Goal: Check status: Check status

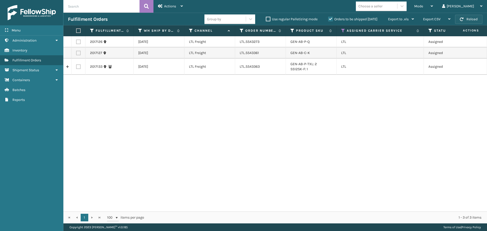
click at [467, 22] on button "Reload" at bounding box center [468, 19] width 27 height 9
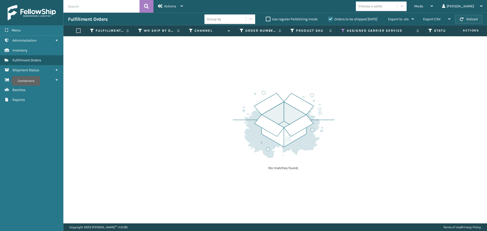
click at [478, 20] on button "Reload" at bounding box center [468, 19] width 27 height 9
click at [242, 31] on icon at bounding box center [242, 30] width 4 height 5
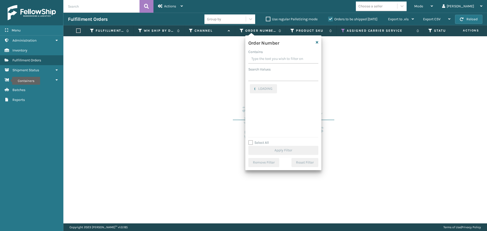
click at [264, 59] on input "Contains" at bounding box center [283, 58] width 70 height 9
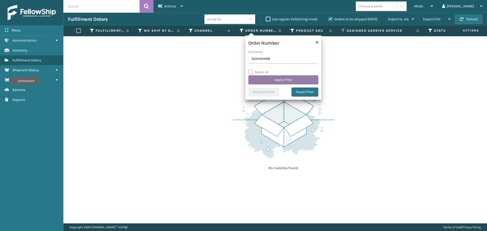
type input "SO2434468"
click at [266, 78] on button "Apply Filter" at bounding box center [283, 79] width 70 height 9
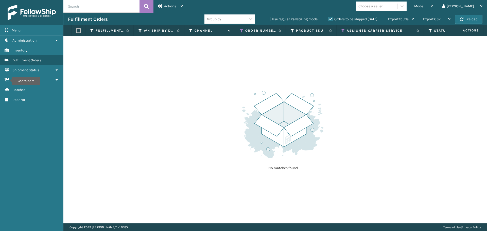
click at [331, 19] on label "Orders to be shipped [DATE]" at bounding box center [352, 19] width 49 height 4
click at [328, 19] on input "Orders to be shipped [DATE]" at bounding box center [328, 17] width 0 height 3
click at [343, 31] on icon at bounding box center [343, 30] width 4 height 5
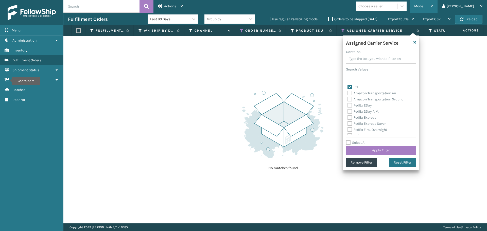
click at [433, 3] on div "Mode" at bounding box center [423, 6] width 19 height 13
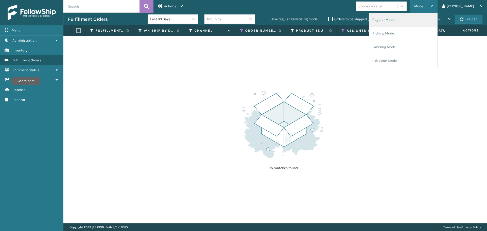
click at [416, 19] on li "Regular Mode" at bounding box center [403, 20] width 68 height 14
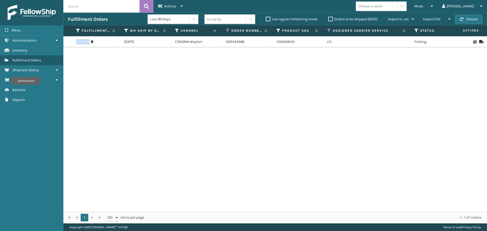
drag, startPoint x: 90, startPoint y: 42, endPoint x: 74, endPoint y: 43, distance: 15.7
click at [74, 43] on td "2015240" at bounding box center [95, 41] width 48 height 11
copy link "2015240"
click at [82, 42] on link "2015240" at bounding box center [82, 41] width 13 height 5
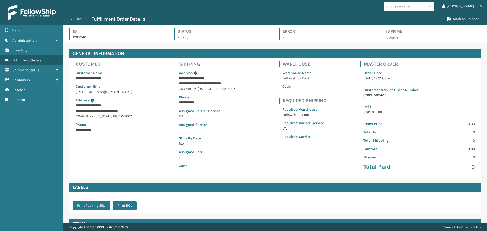
scroll to position [48, 0]
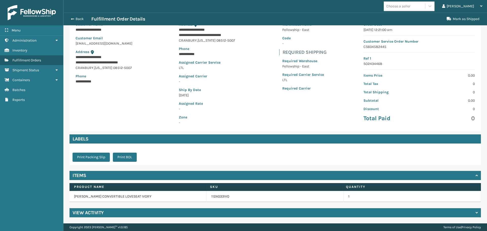
click at [110, 213] on div "View Activity" at bounding box center [274, 212] width 411 height 9
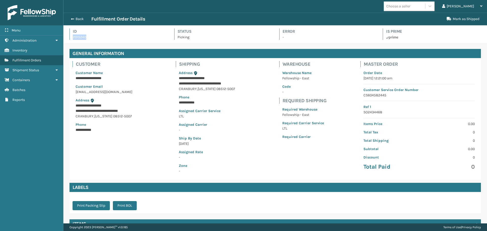
drag, startPoint x: 86, startPoint y: 36, endPoint x: 73, endPoint y: 38, distance: 13.2
click at [73, 38] on p "2015240" at bounding box center [119, 36] width 92 height 5
copy p "2015240"
click at [81, 21] on button "Back" at bounding box center [79, 19] width 23 height 5
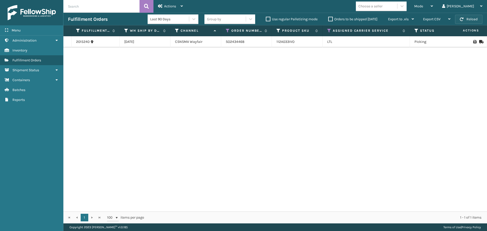
click at [477, 16] on button "Reload" at bounding box center [468, 19] width 27 height 9
click at [460, 19] on span "button" at bounding box center [462, 19] width 4 height 4
drag, startPoint x: 90, startPoint y: 43, endPoint x: 73, endPoint y: 43, distance: 17.2
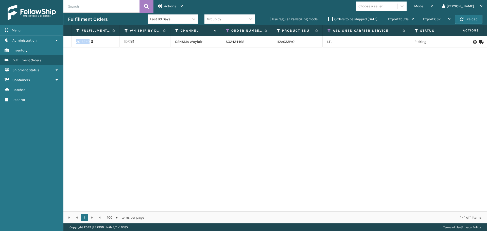
click at [73, 43] on td "2015240" at bounding box center [95, 41] width 48 height 11
copy link "2015240"
click at [329, 20] on label "Orders to be shipped [DATE]" at bounding box center [352, 19] width 49 height 4
click at [328, 20] on input "Orders to be shipped [DATE]" at bounding box center [328, 17] width 0 height 3
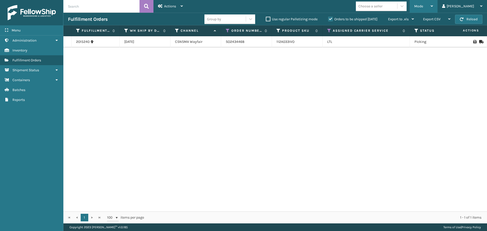
click at [433, 7] on icon at bounding box center [431, 6] width 2 height 4
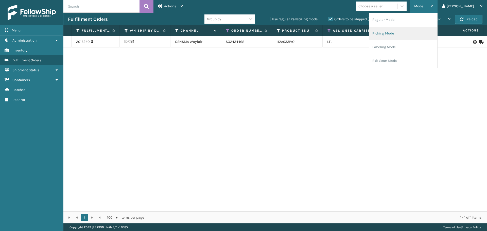
click at [414, 35] on li "Picking Mode" at bounding box center [403, 34] width 68 height 14
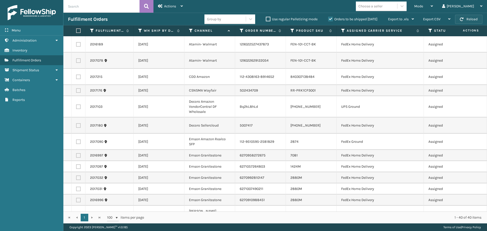
click at [469, 20] on button "Reload" at bounding box center [468, 19] width 27 height 9
click at [344, 31] on icon at bounding box center [343, 30] width 4 height 5
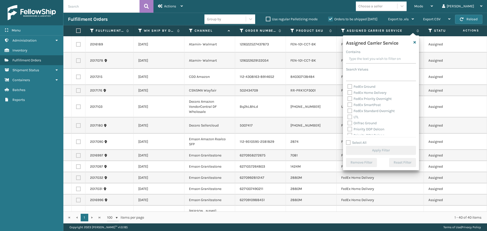
scroll to position [51, 0]
click at [350, 111] on label "LTL" at bounding box center [352, 109] width 11 height 4
click at [347, 110] on input "LTL" at bounding box center [347, 107] width 0 height 3
checkbox input "true"
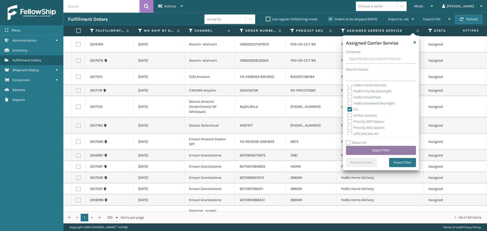
click at [391, 149] on button "Apply Filter" at bounding box center [381, 150] width 70 height 9
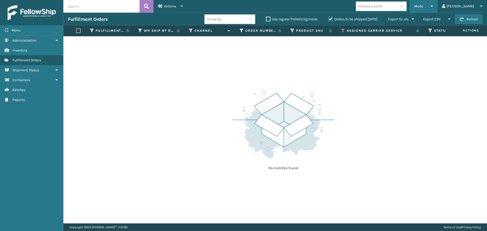
click at [433, 7] on div "Mode" at bounding box center [423, 6] width 19 height 13
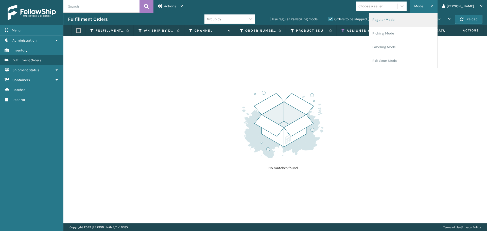
click at [437, 21] on li "Regular Mode" at bounding box center [403, 20] width 68 height 14
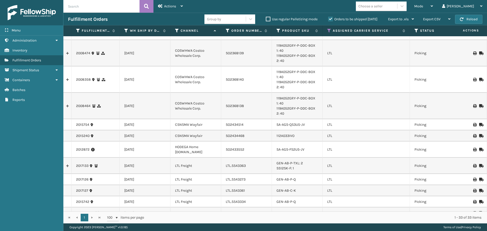
scroll to position [349, 0]
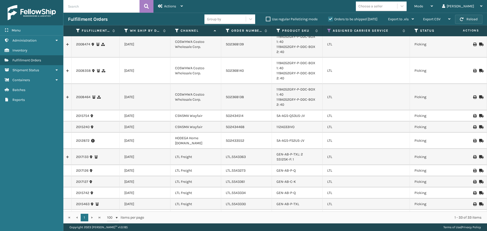
click at [472, 20] on button "Reload" at bounding box center [468, 19] width 27 height 9
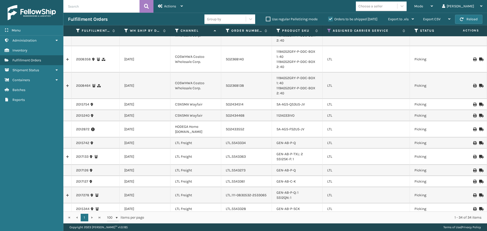
scroll to position [365, 0]
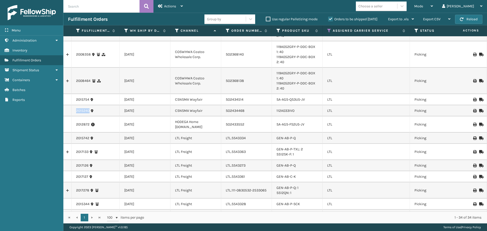
drag, startPoint x: 89, startPoint y: 75, endPoint x: 69, endPoint y: 75, distance: 20.0
click at [69, 105] on tr "2015240 [DATE] CSNSMA Wayfair SO2434468 112A033IVO LTL Picking 1 LifeStyle CS60…" at bounding box center [466, 110] width 806 height 11
copy tr "2015240"
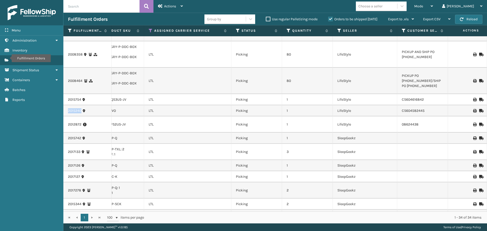
scroll to position [0, 209]
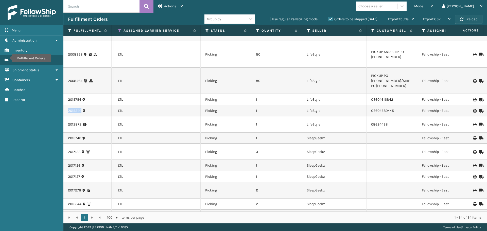
click at [477, 20] on button "Reload" at bounding box center [468, 19] width 27 height 9
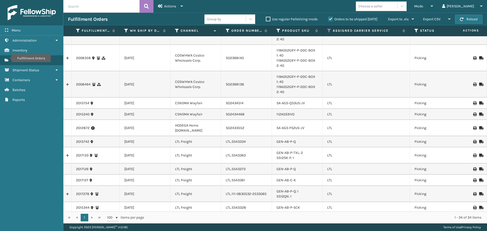
scroll to position [365, 0]
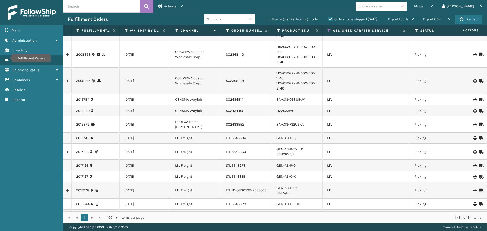
click at [479, 109] on icon at bounding box center [480, 111] width 3 height 4
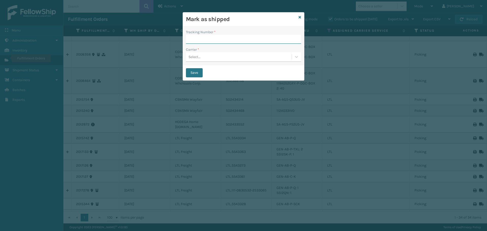
click at [216, 41] on input "Tracking Number *" at bounding box center [243, 39] width 115 height 9
paste input "300686V245506621"
type input "300686V245506621"
click at [215, 58] on div "Select..." at bounding box center [239, 57] width 106 height 8
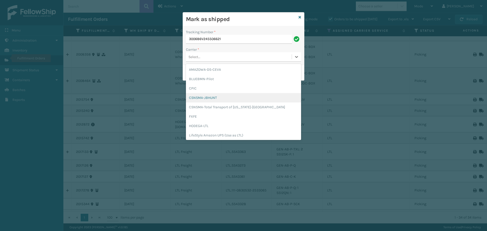
click at [218, 99] on div "CSNSMA-JBHUNT" at bounding box center [243, 97] width 115 height 9
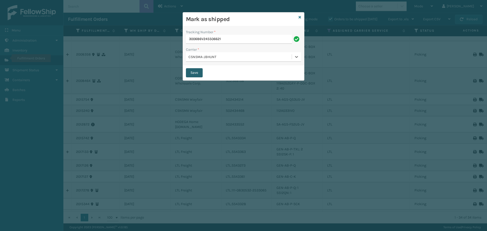
click at [189, 75] on button "Save" at bounding box center [194, 72] width 17 height 9
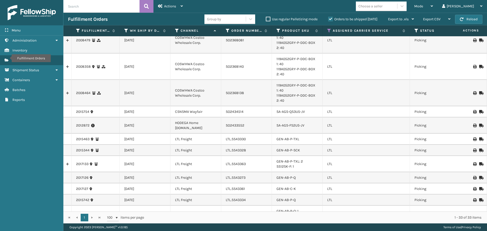
scroll to position [354, 0]
click at [466, 18] on button "Reload" at bounding box center [468, 19] width 27 height 9
